Goal: Transaction & Acquisition: Book appointment/travel/reservation

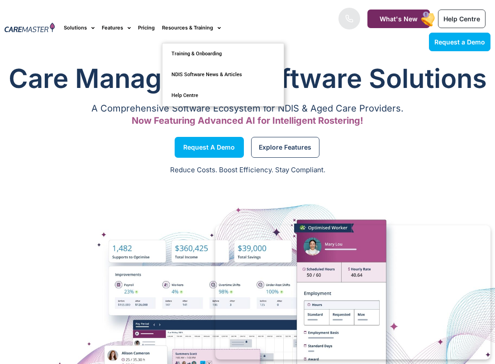
click at [188, 14] on link "Resources & Training" at bounding box center [191, 28] width 59 height 30
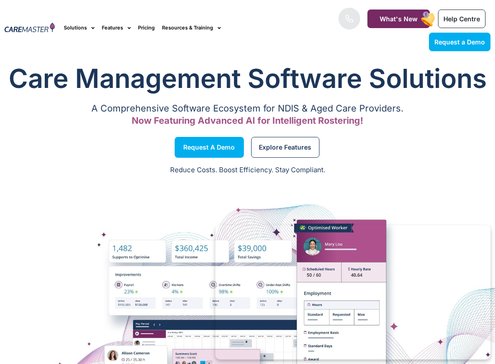
click at [52, 30] on img at bounding box center [30, 28] width 50 height 11
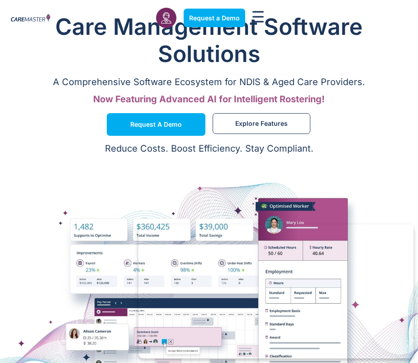
click at [102, 45] on h1 "Care Management Software Solutions" at bounding box center [209, 40] width 400 height 54
